Goal: Transaction & Acquisition: Register for event/course

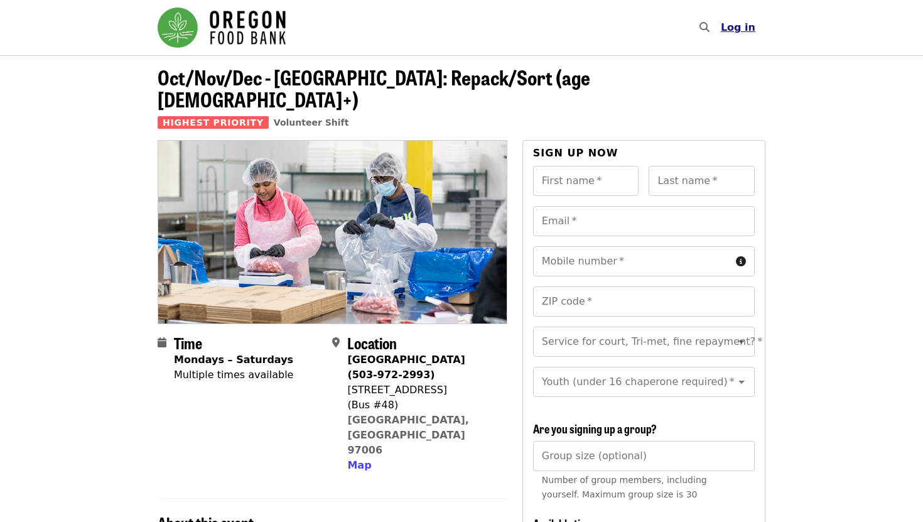
click at [739, 25] on span "Log in" at bounding box center [738, 27] width 35 height 12
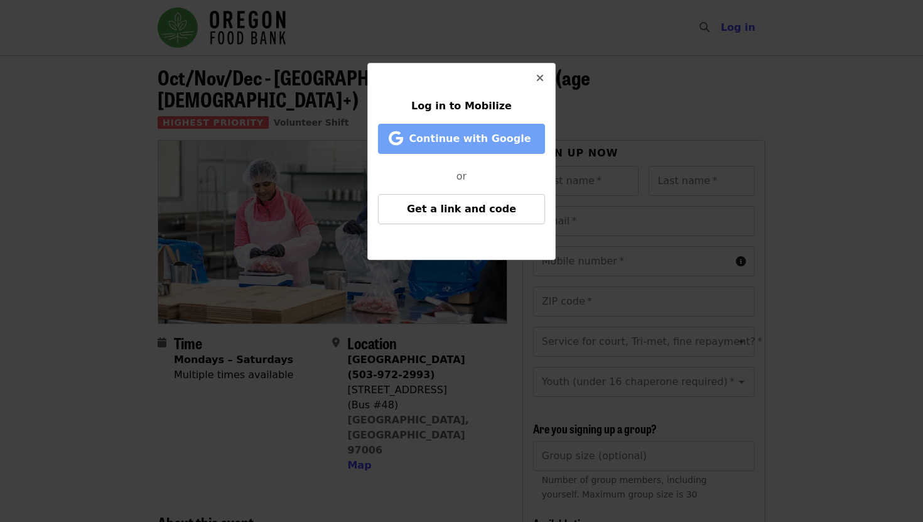
click at [485, 139] on span "Continue with Google" at bounding box center [470, 138] width 122 height 12
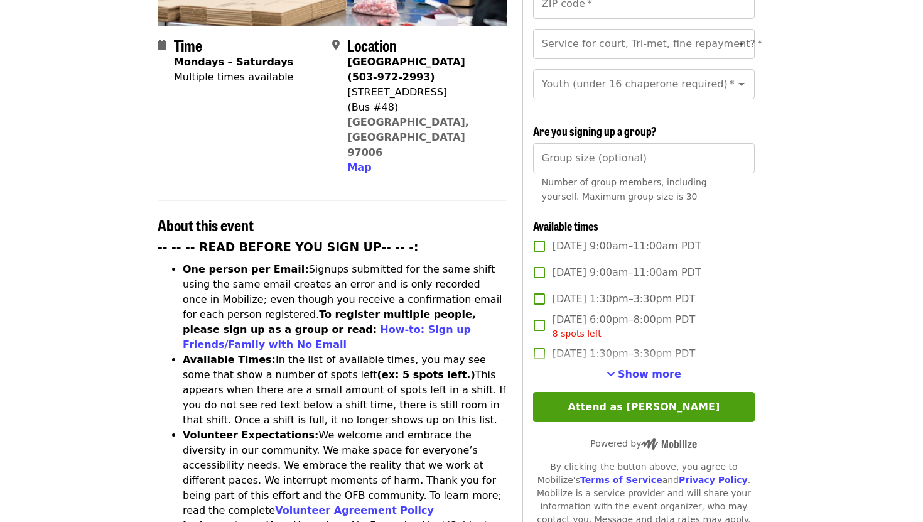
scroll to position [300, 0]
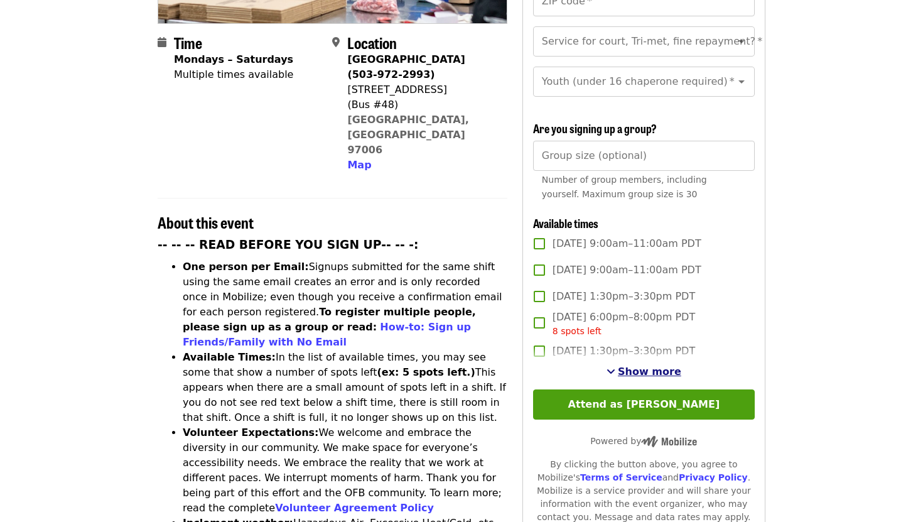
click at [625, 365] on span "Show more" at bounding box center [649, 371] width 63 height 12
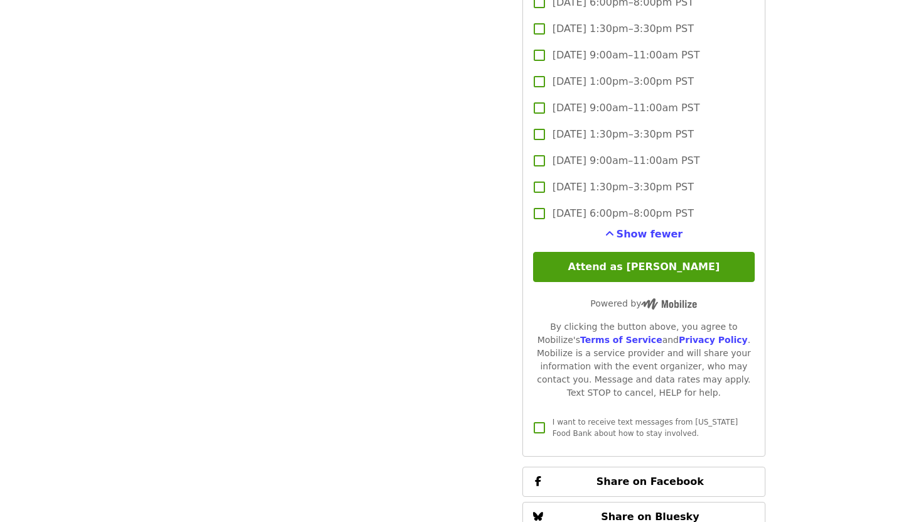
scroll to position [3675, 0]
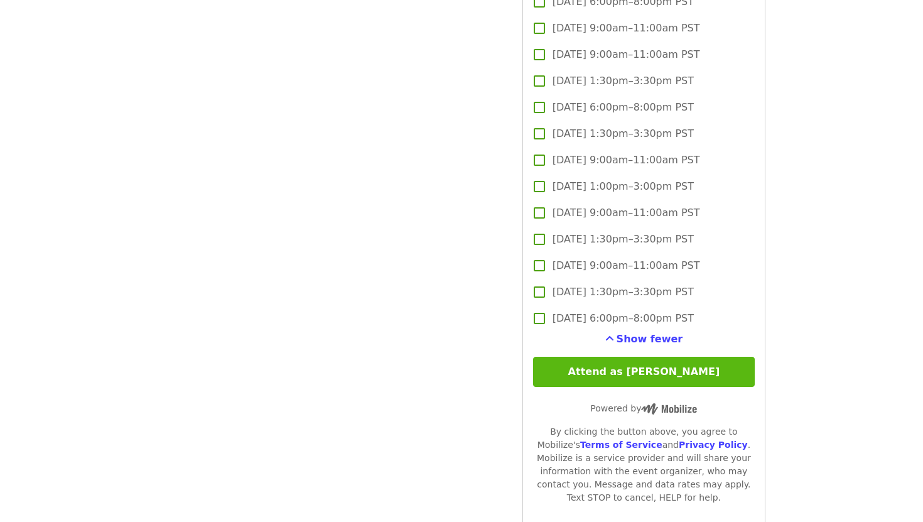
click at [630, 356] on button "Attend as Stephanie" at bounding box center [644, 371] width 222 height 30
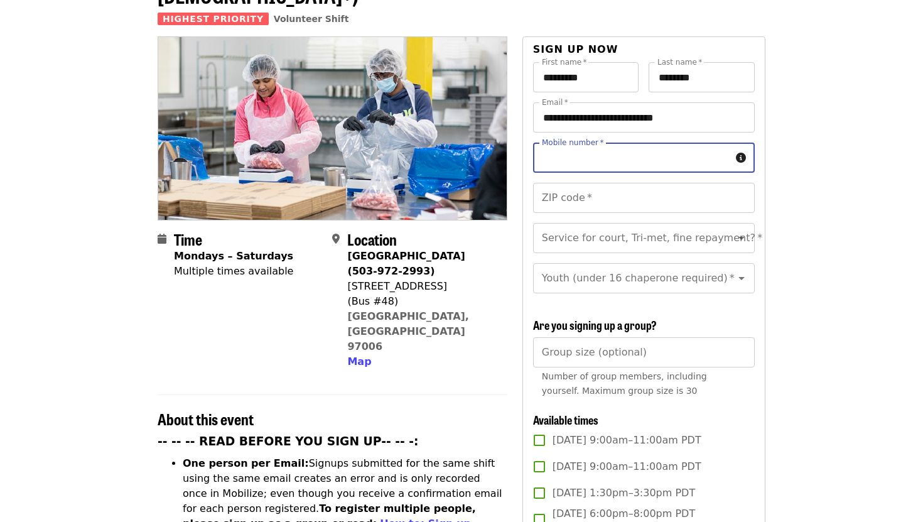
scroll to position [38, 0]
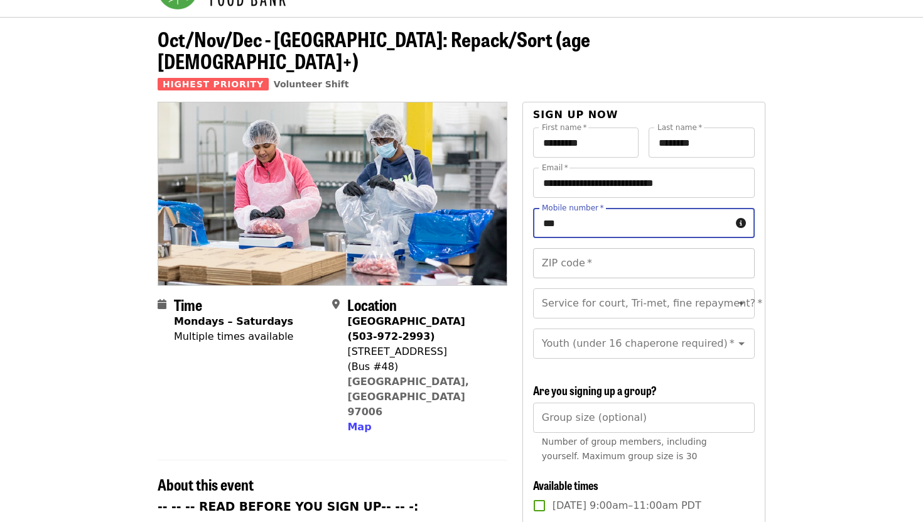
type input "**********"
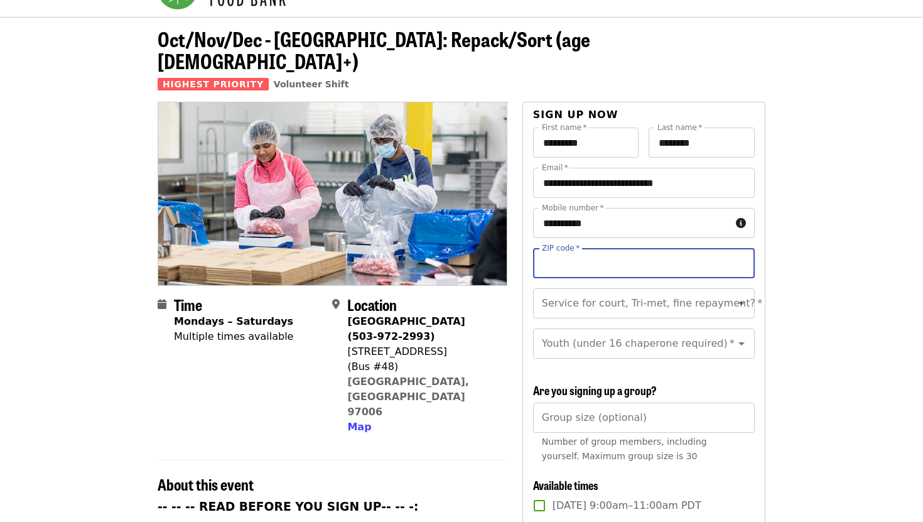
click at [617, 248] on input "ZIP code   *" at bounding box center [644, 263] width 222 height 30
click at [737, 336] on icon "Open" at bounding box center [741, 343] width 15 height 15
type input "*****"
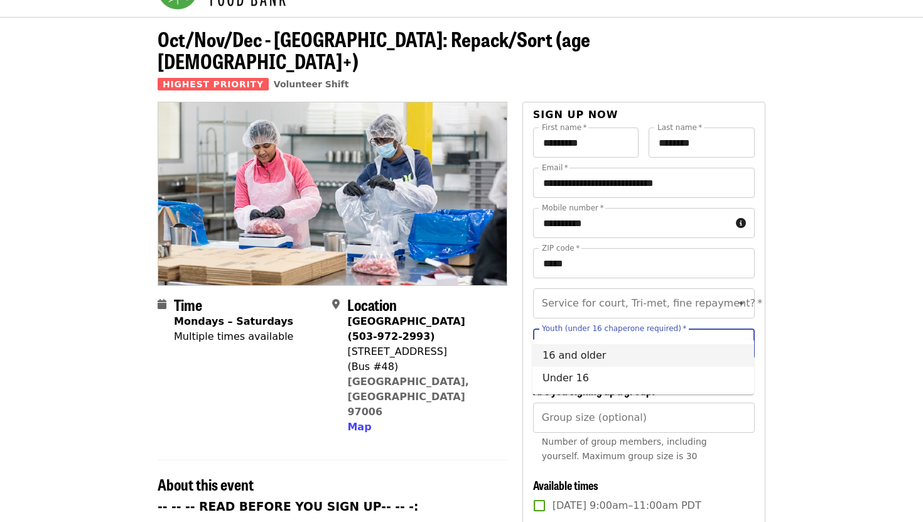
click at [702, 356] on li "16 and older" at bounding box center [643, 355] width 222 height 23
type input "**********"
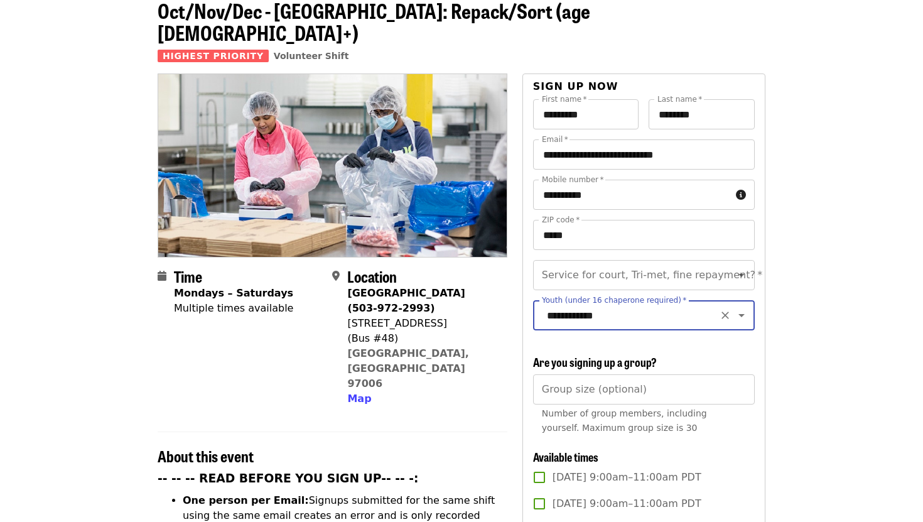
scroll to position [70, 0]
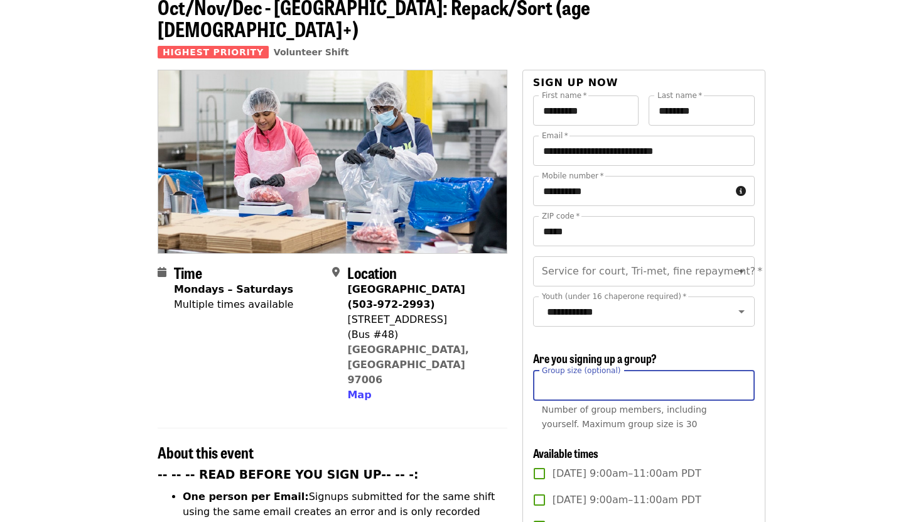
click at [643, 370] on input "Group size (optional)" at bounding box center [644, 385] width 222 height 30
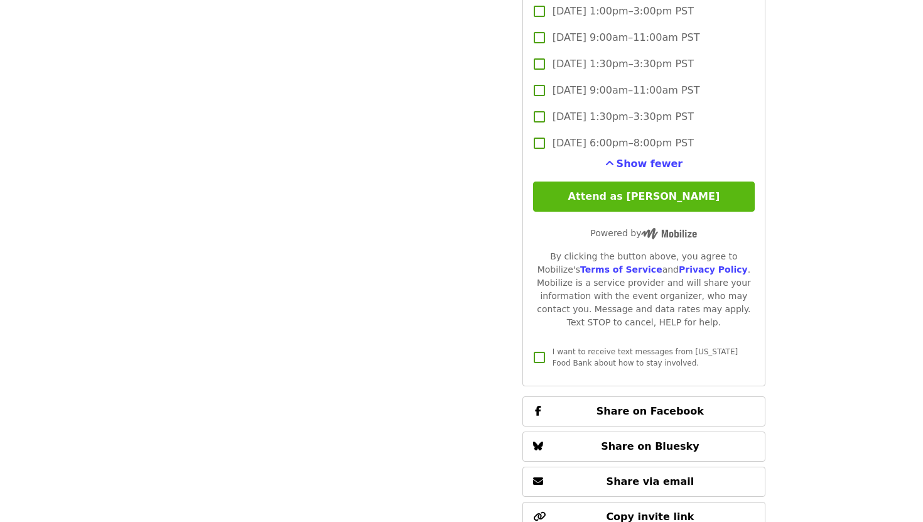
type input "*"
click at [686, 181] on button "Attend as Stephanie" at bounding box center [644, 196] width 222 height 30
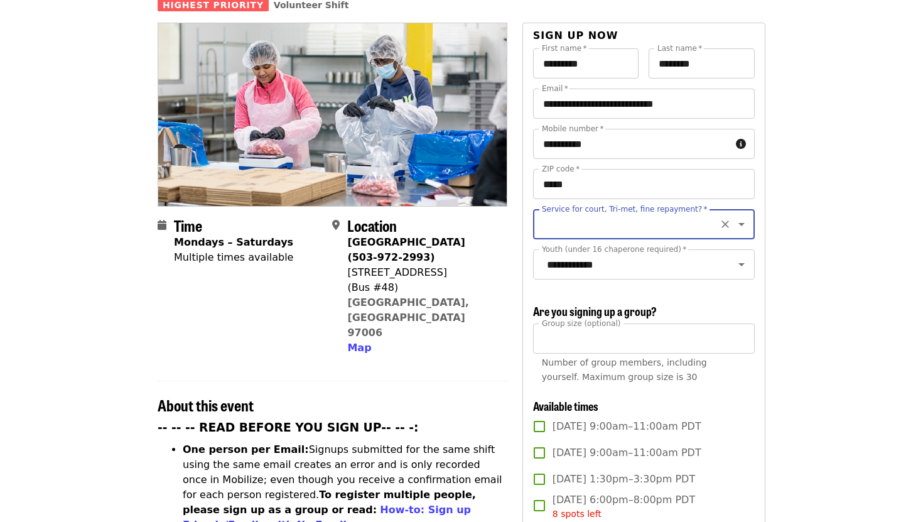
scroll to position [102, 0]
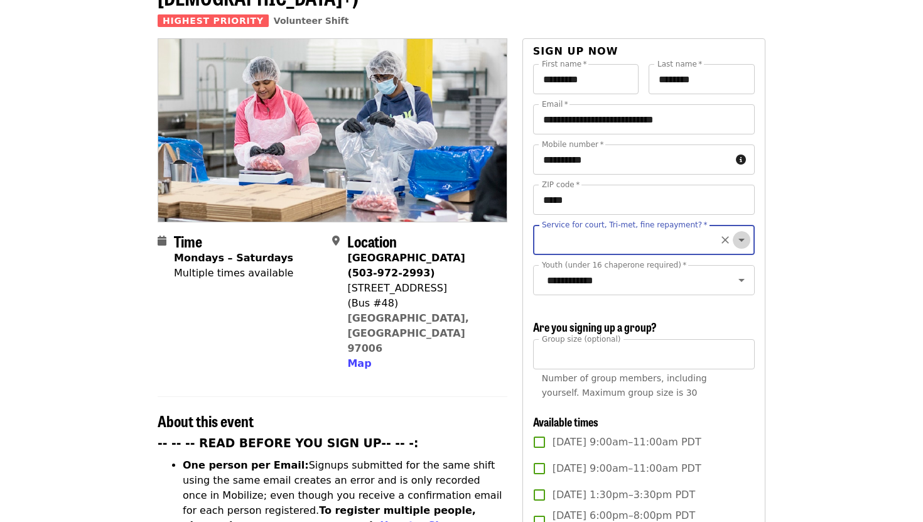
click at [739, 238] on icon "Open" at bounding box center [741, 239] width 6 height 3
click at [549, 252] on li "No" at bounding box center [643, 251] width 222 height 23
type input "**"
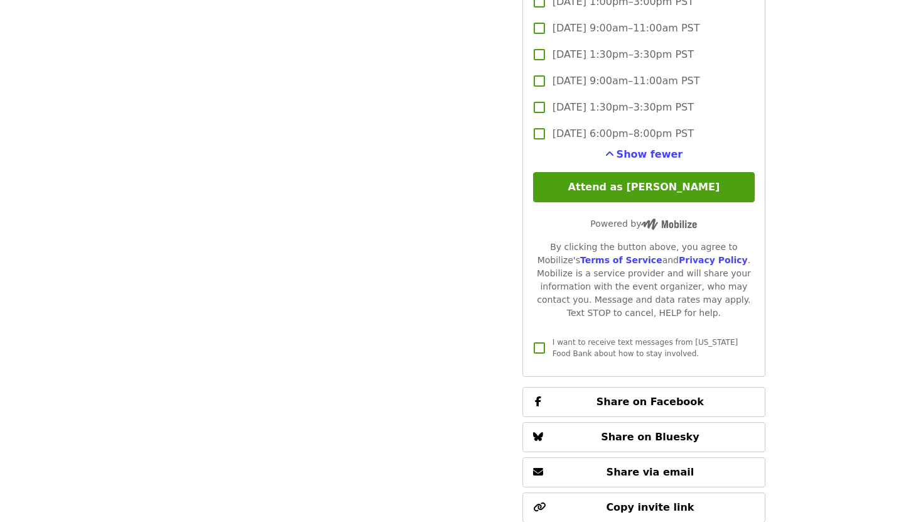
scroll to position [3859, 0]
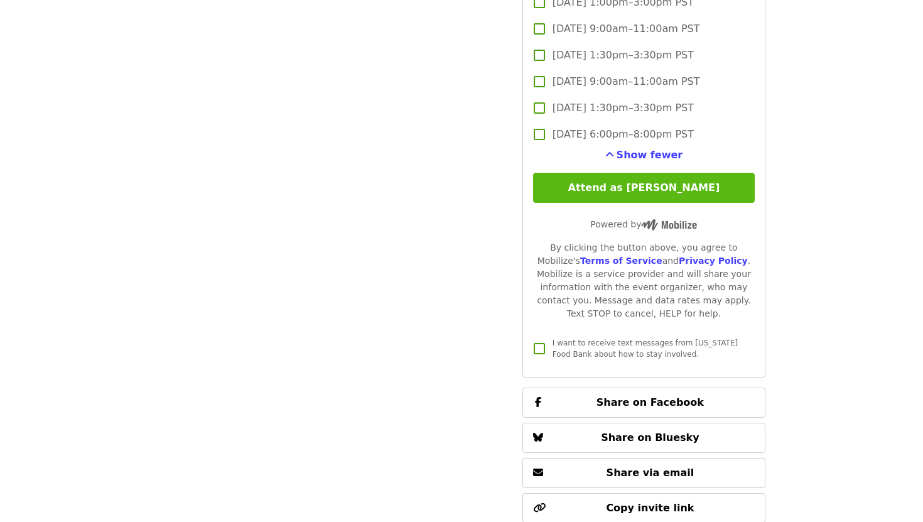
click at [617, 173] on button "Attend as Stephanie" at bounding box center [644, 188] width 222 height 30
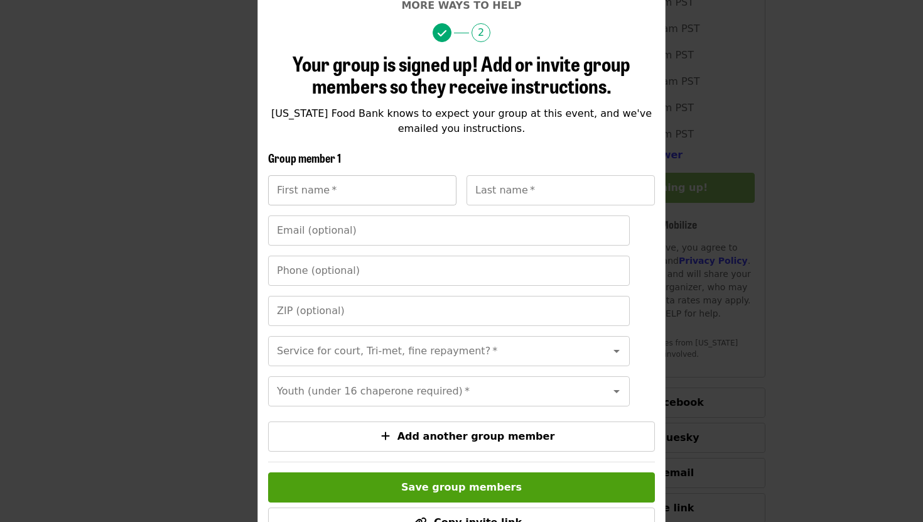
scroll to position [208, 0]
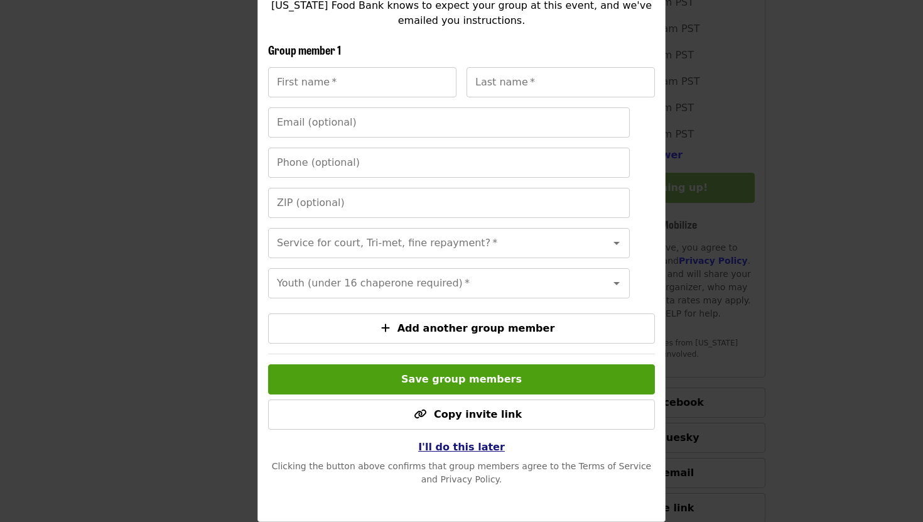
click at [445, 445] on span "I'll do this later" at bounding box center [461, 447] width 87 height 12
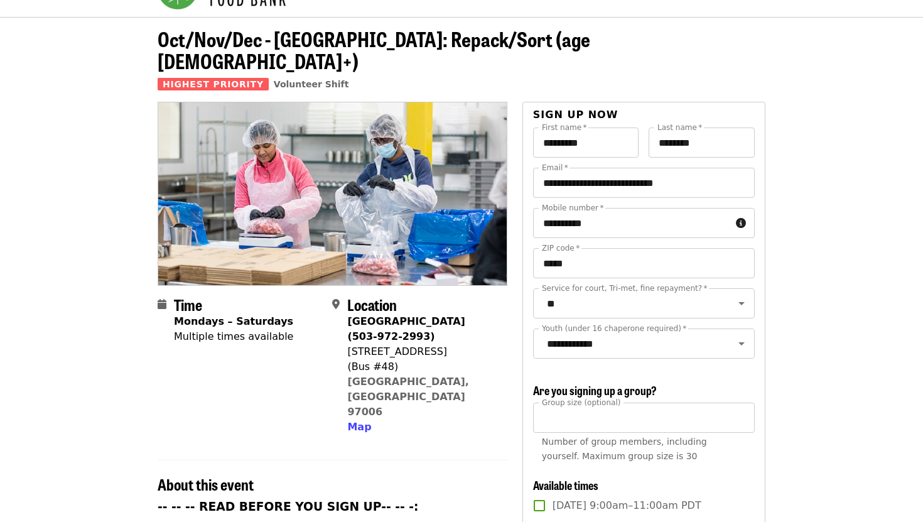
scroll to position [36, 0]
